Goal: Find specific page/section

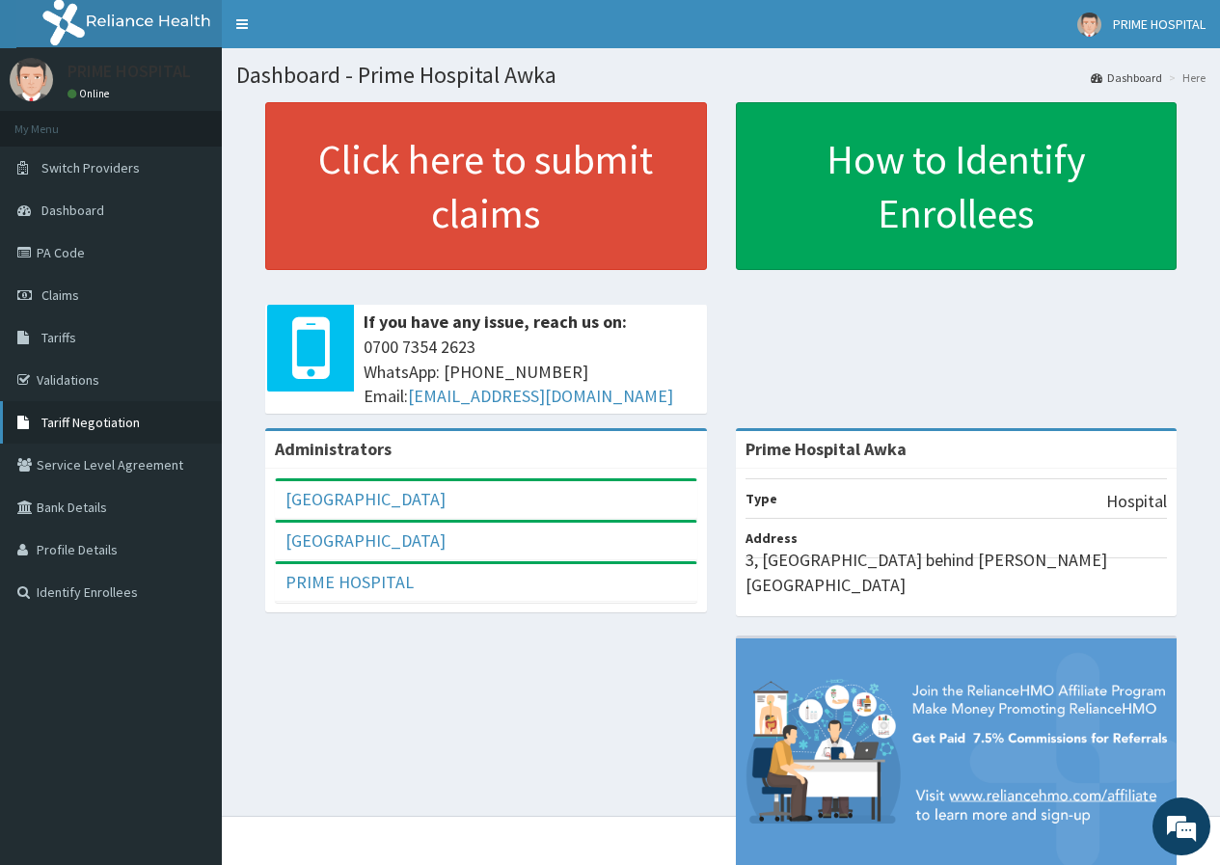
click at [84, 418] on span "Tariff Negotiation" at bounding box center [90, 422] width 98 height 17
click at [79, 381] on link "Validations" at bounding box center [111, 380] width 222 height 42
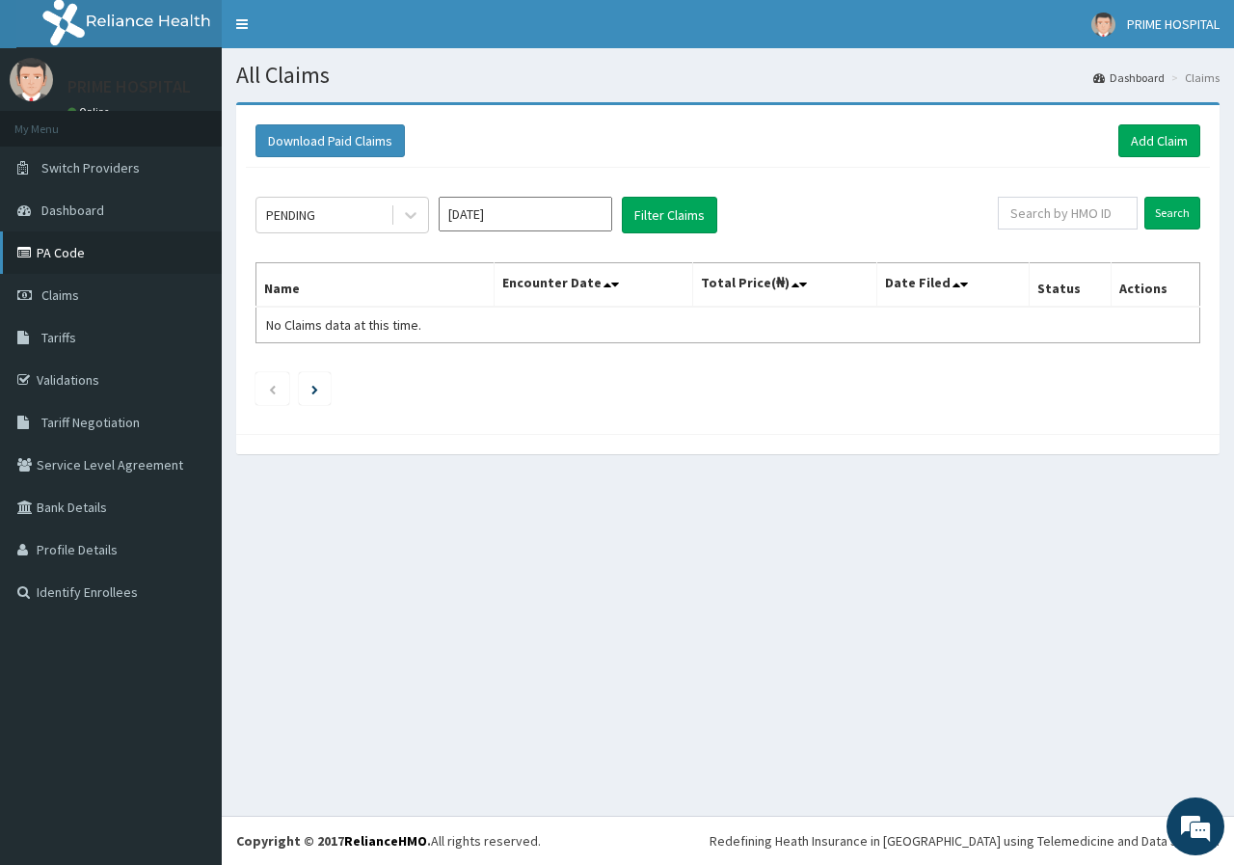
click at [55, 250] on link "PA Code" at bounding box center [111, 252] width 222 height 42
